Goal: Transaction & Acquisition: Obtain resource

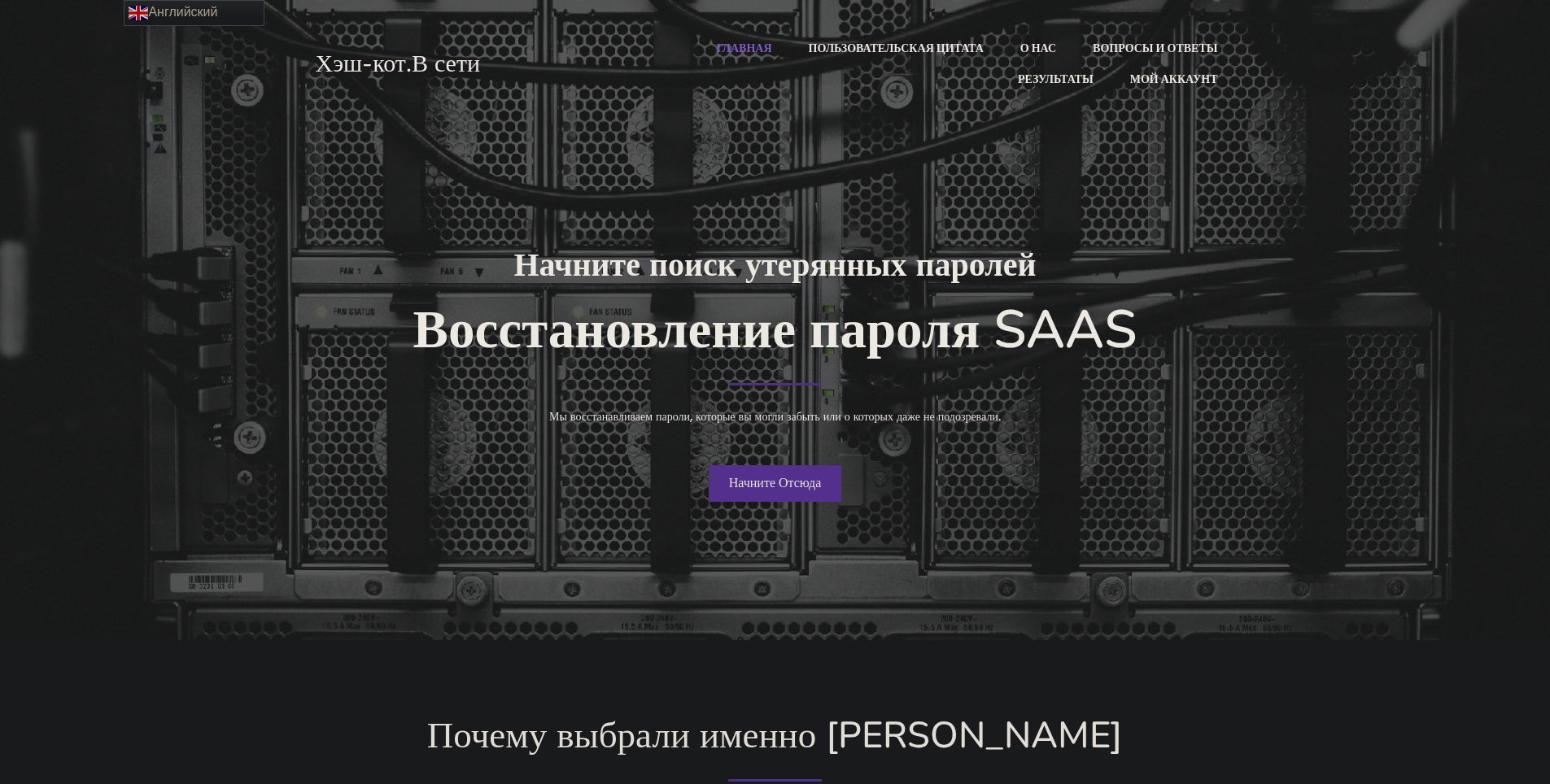
click at [789, 493] on link "Начните Отсюда" at bounding box center [775, 484] width 133 height 37
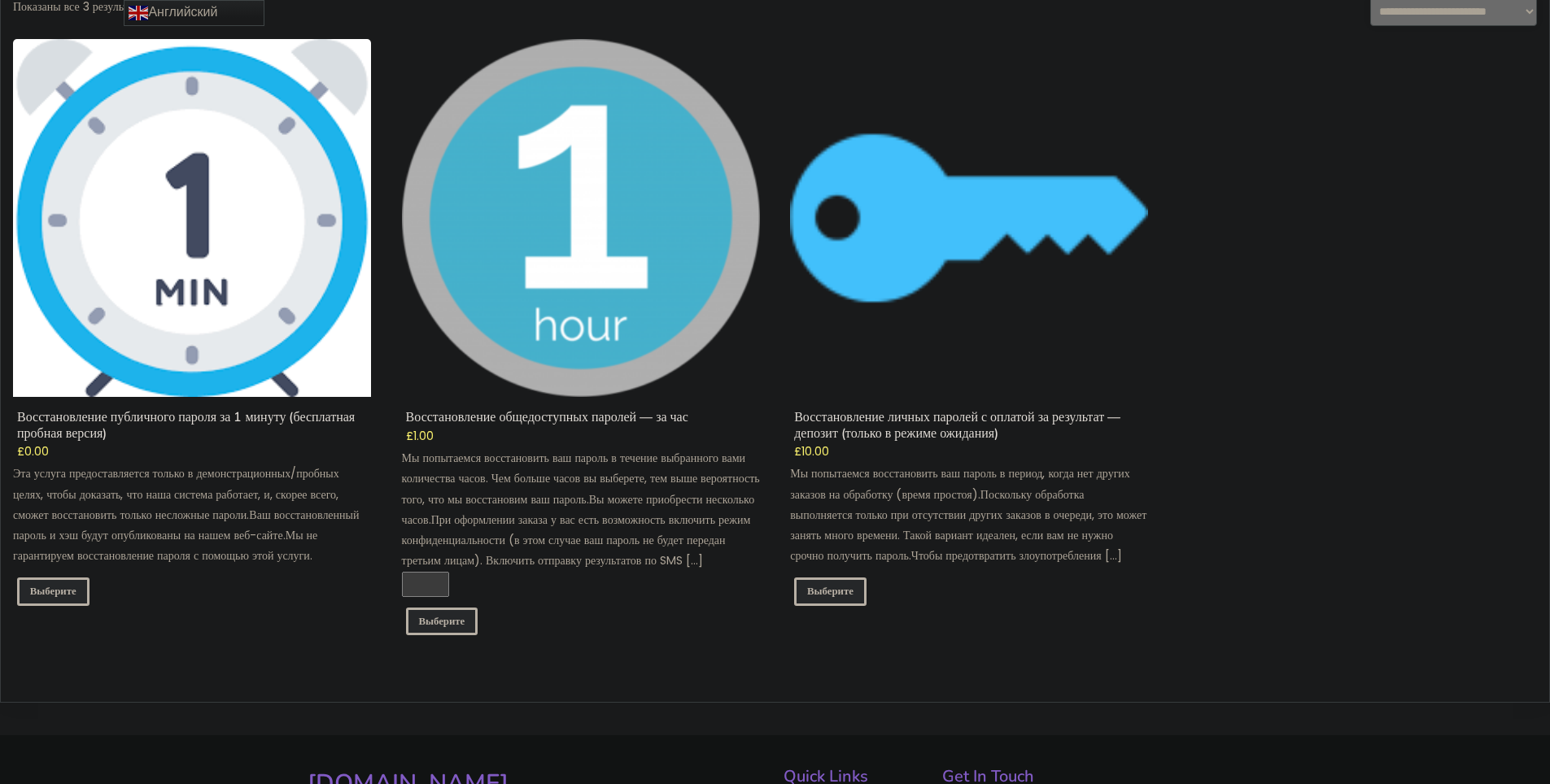
scroll to position [244, 0]
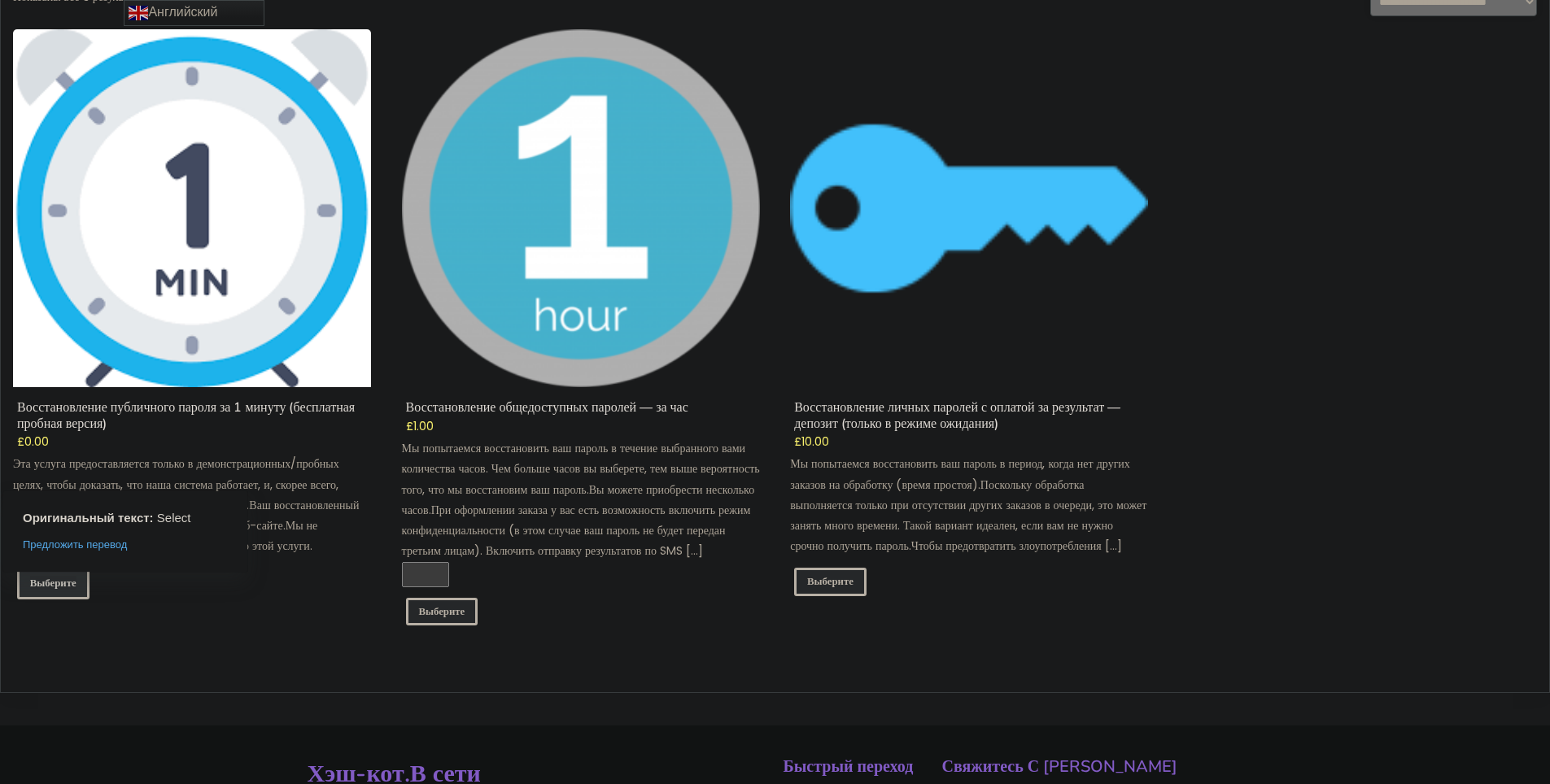
click at [65, 582] on ya-tr-span "Выберите" at bounding box center [53, 583] width 47 height 14
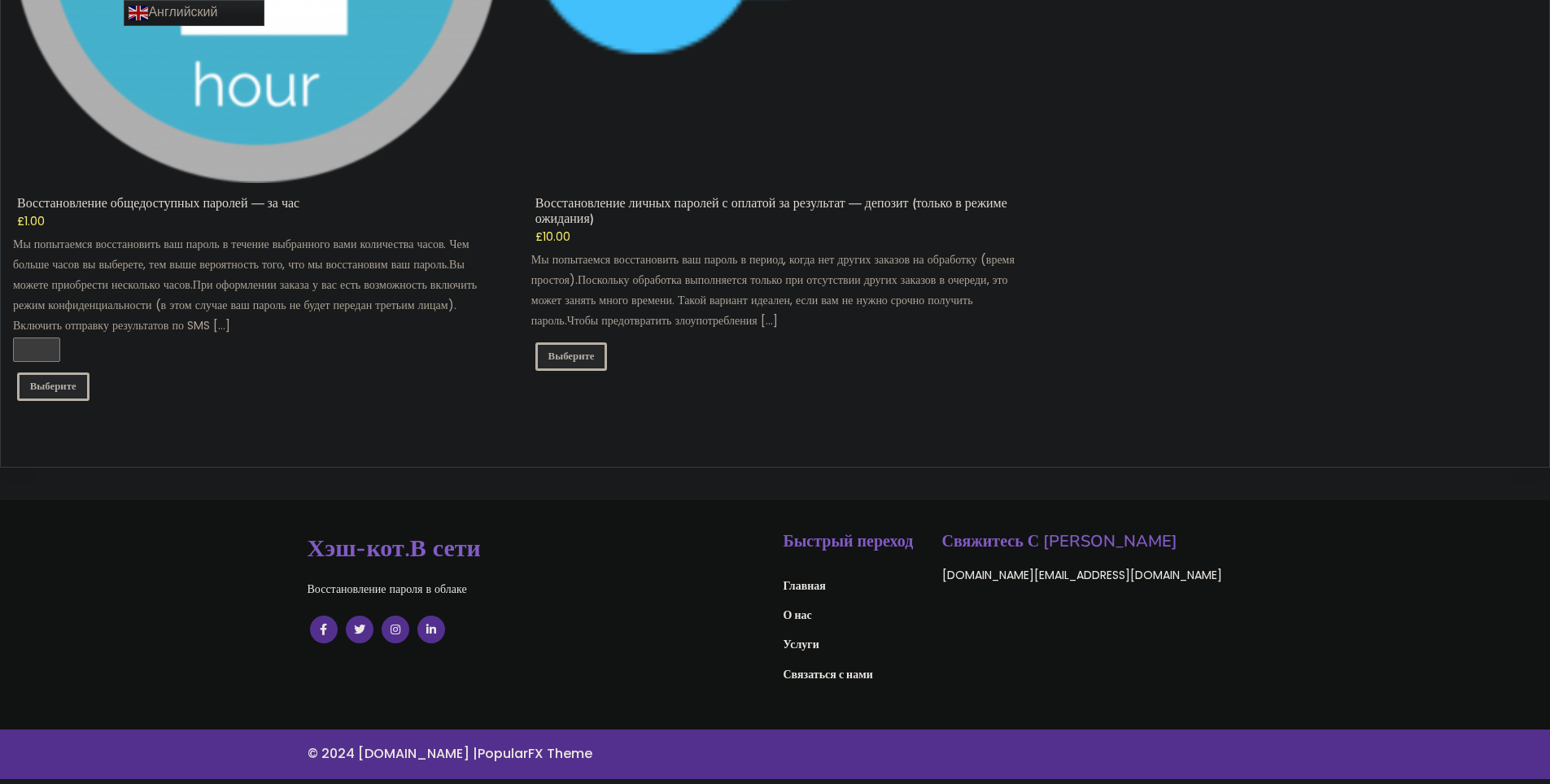
scroll to position [1722, 0]
